Goal: Information Seeking & Learning: Learn about a topic

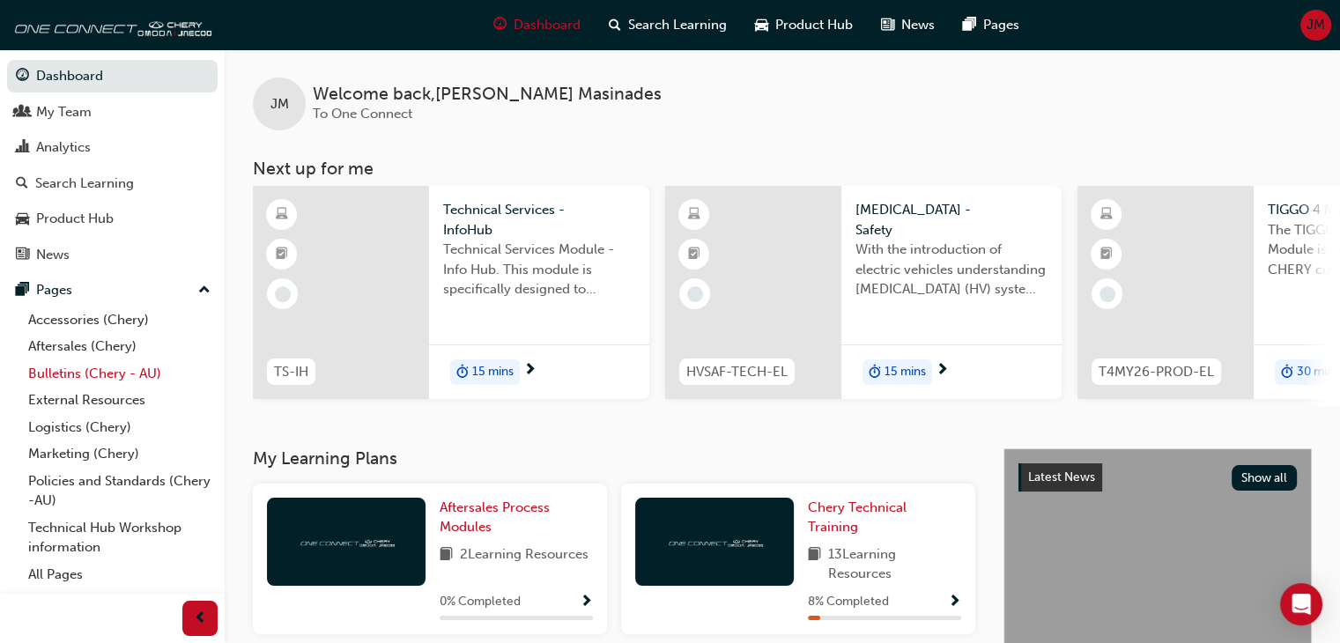
click at [88, 376] on link "Bulletins (Chery - AU)" at bounding box center [119, 373] width 196 height 27
click at [88, 385] on link "Bulletins (Chery - AU)" at bounding box center [119, 373] width 196 height 27
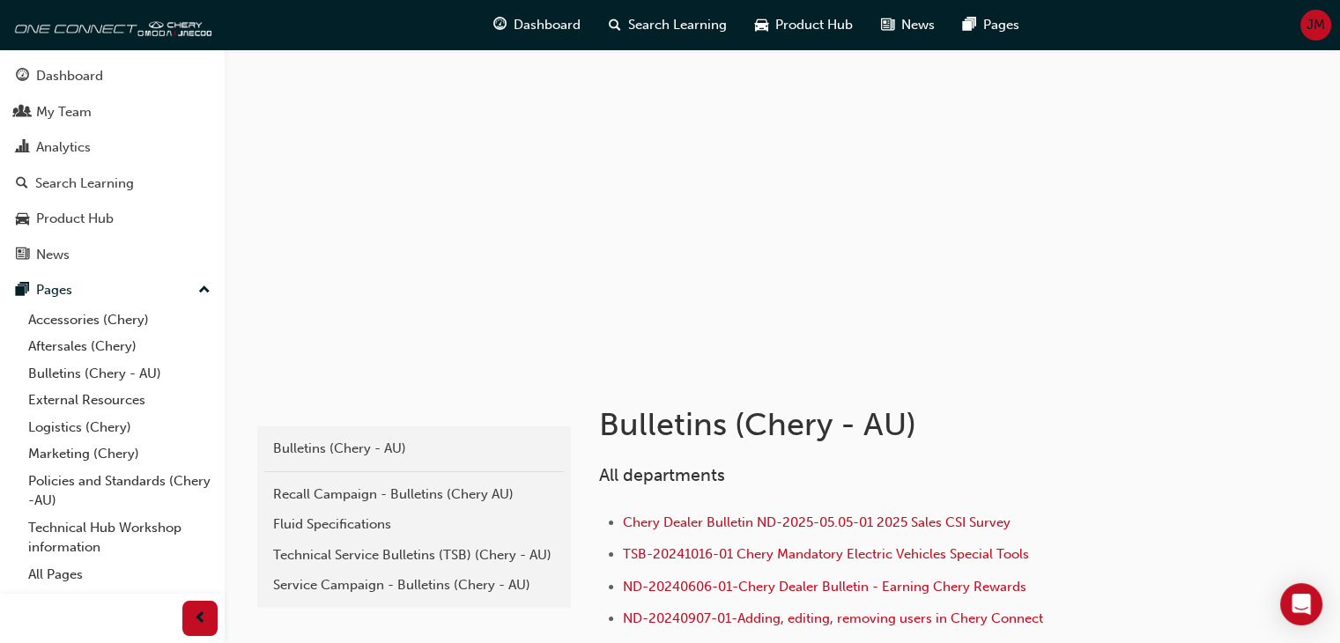
scroll to position [35, 0]
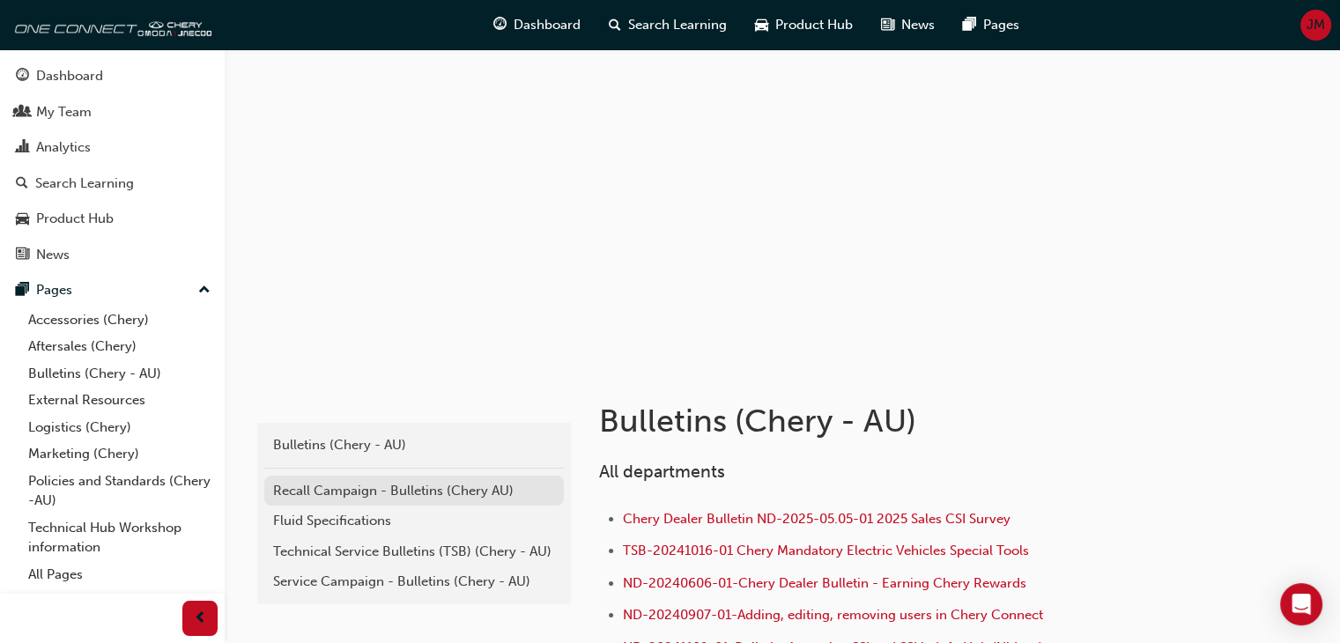
click at [425, 481] on div "Recall Campaign - Bulletins (Chery AU)" at bounding box center [414, 491] width 282 height 20
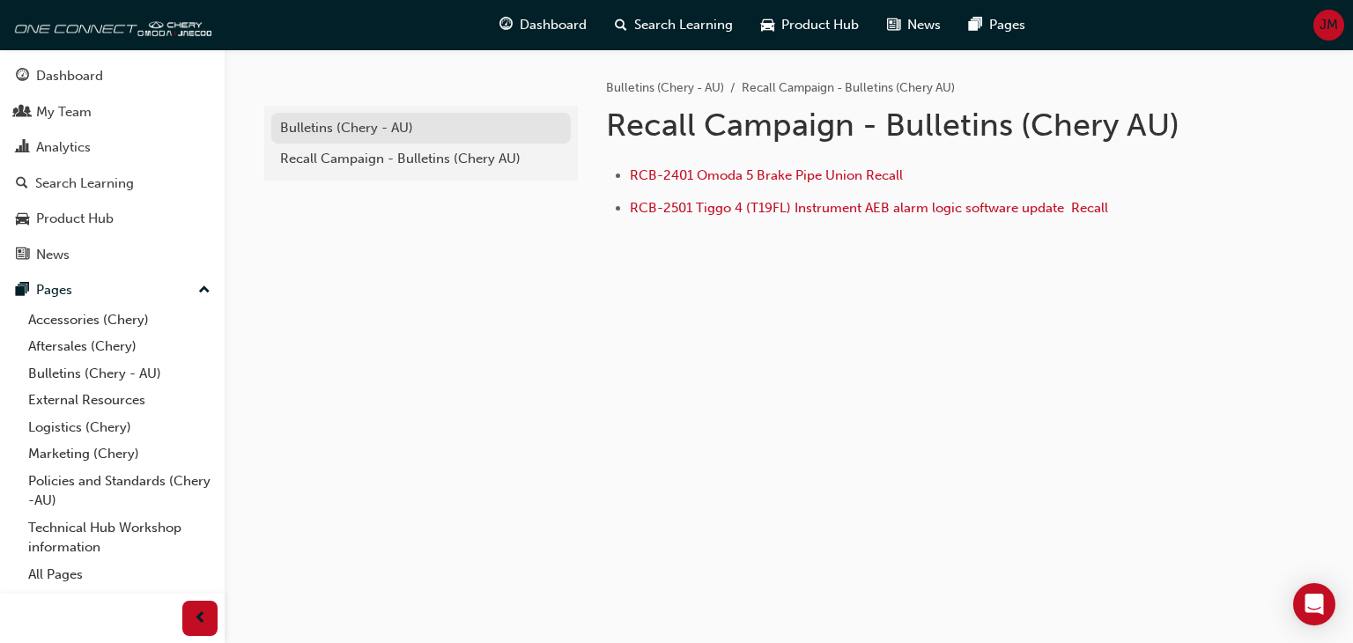
click at [322, 127] on div "Bulletins (Chery - AU)" at bounding box center [421, 128] width 282 height 20
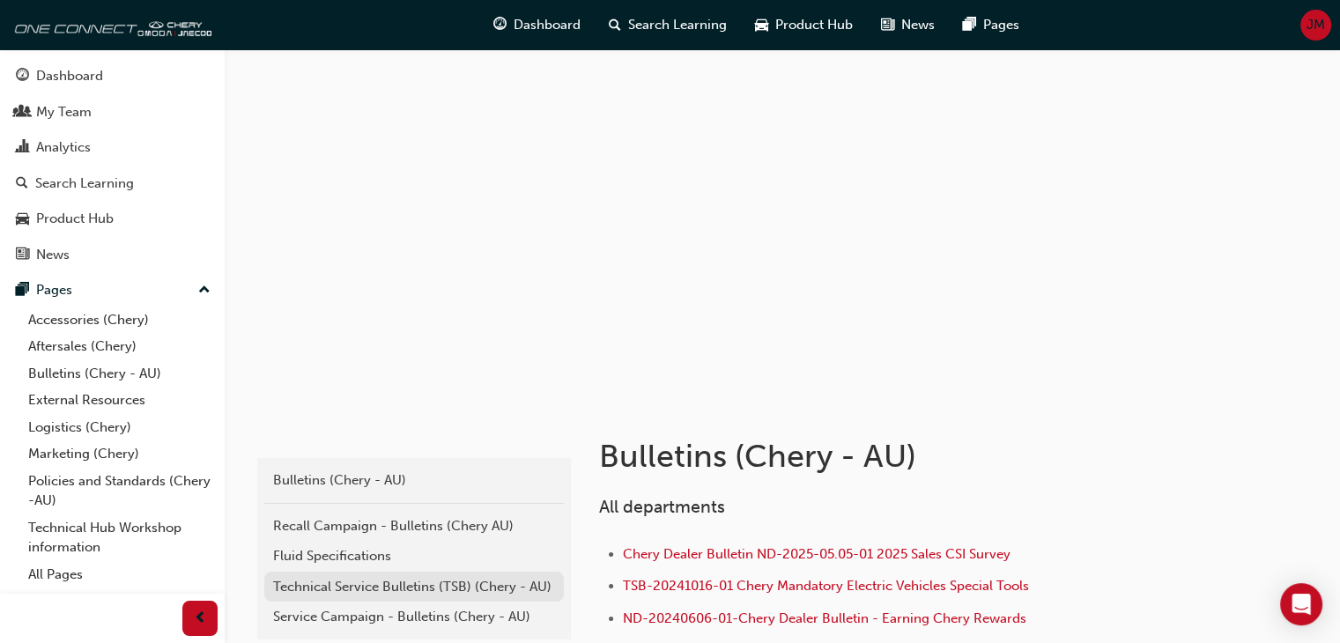
click at [433, 589] on div "Technical Service Bulletins (TSB) (Chery - AU)" at bounding box center [414, 587] width 282 height 20
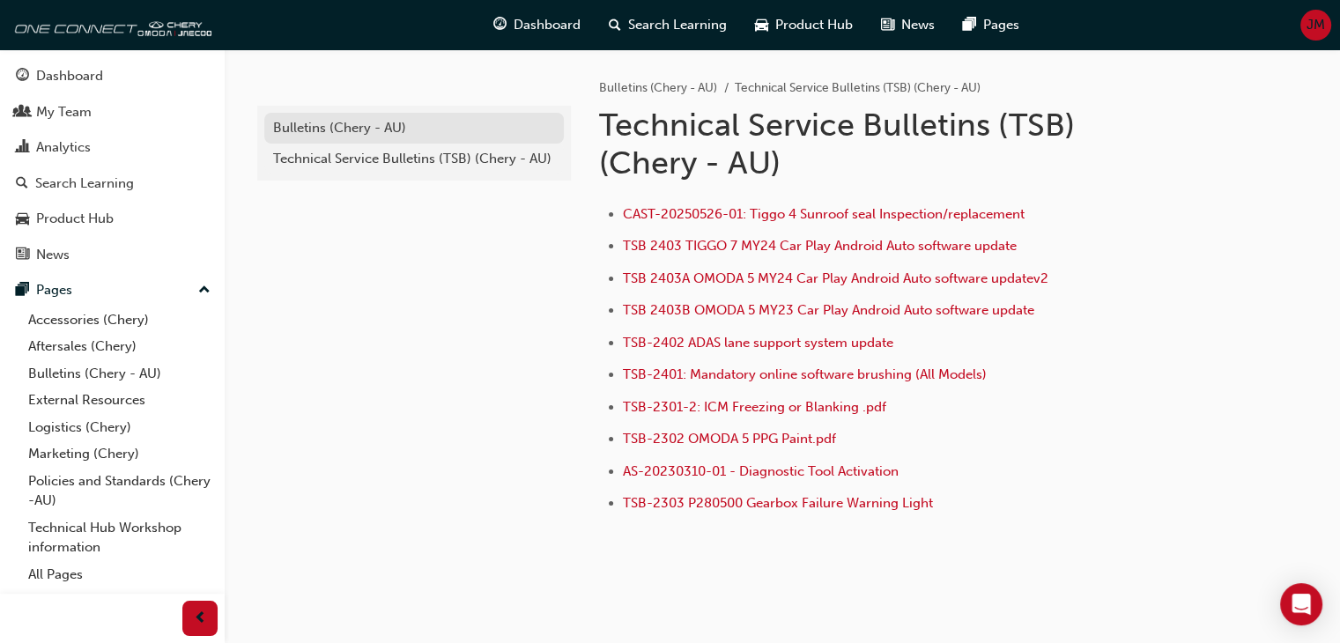
click at [384, 138] on link "Bulletins (Chery - AU)" at bounding box center [414, 128] width 300 height 31
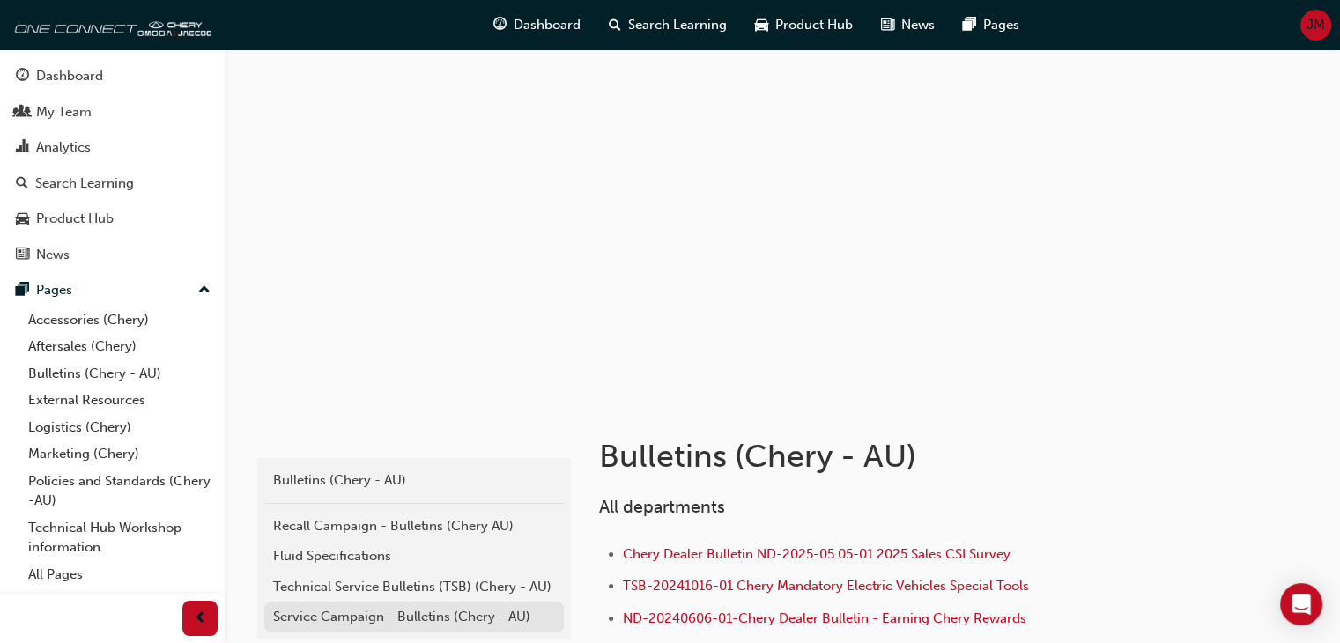
click at [390, 616] on div "Service Campaign - Bulletins (Chery - AU)" at bounding box center [414, 617] width 282 height 20
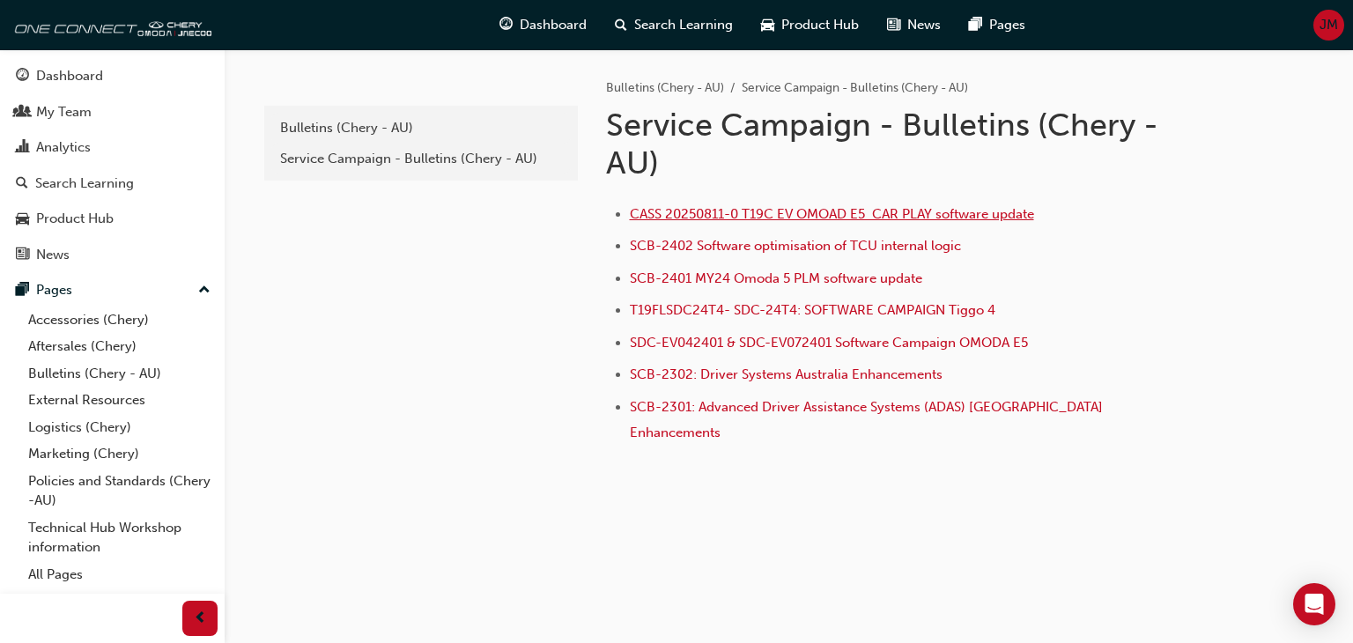
click at [807, 216] on span "CASS 20250811-0 T19C EV OMOAD E5 CAR PLAY software update" at bounding box center [832, 214] width 404 height 16
